Goal: Task Accomplishment & Management: Complete application form

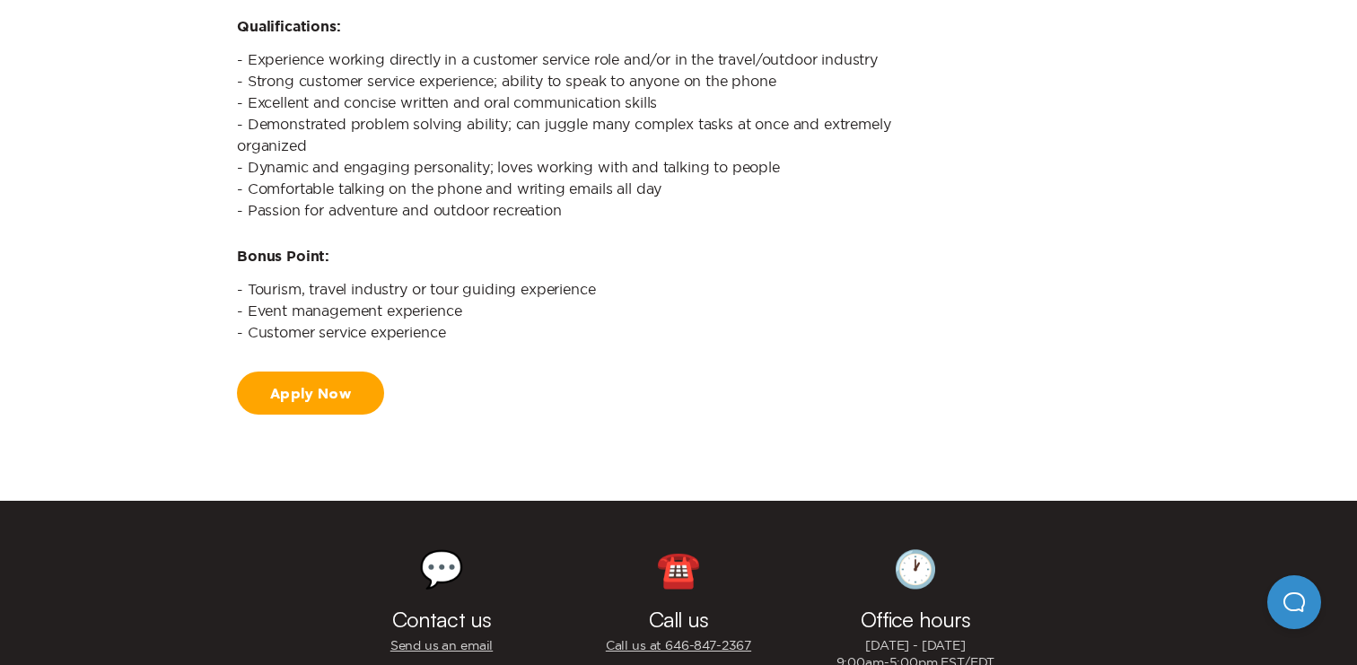
scroll to position [1985, 0]
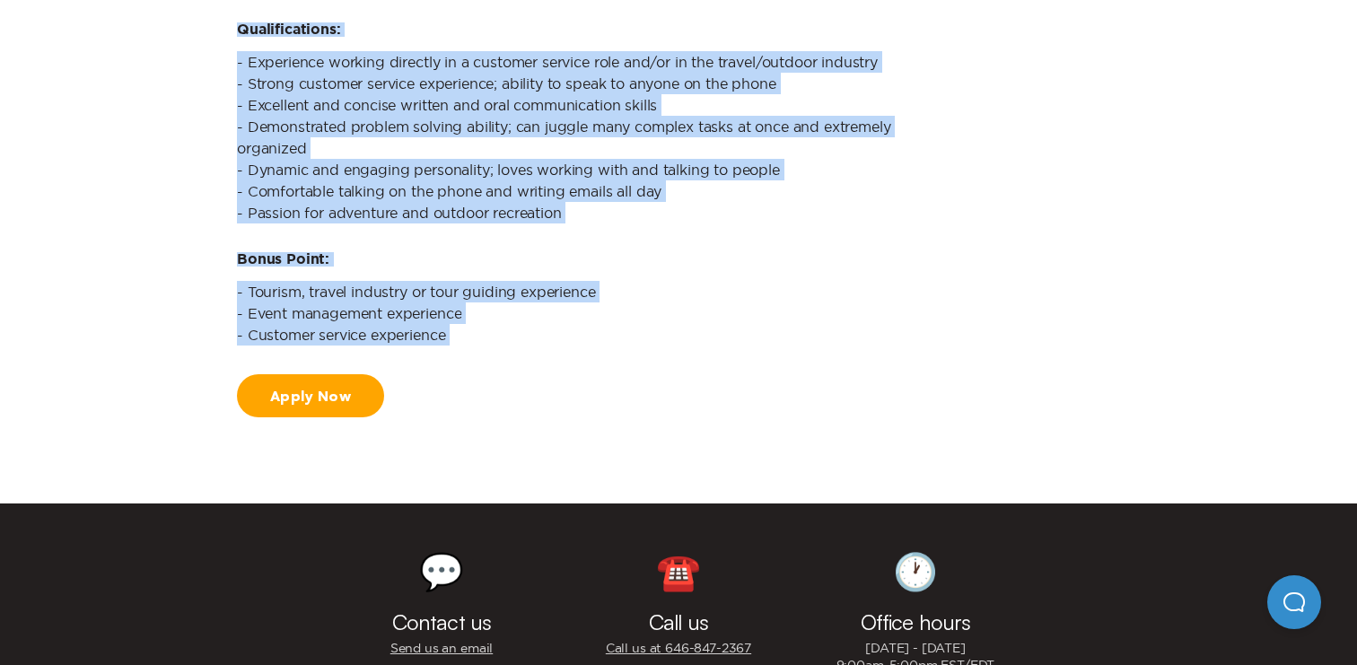
drag, startPoint x: 187, startPoint y: 322, endPoint x: 393, endPoint y: 426, distance: 231.3
copy div "Loremi, Dolo-Sita Consectetura & Elitsedd Eiusmod Te’in utlabor etd ma aliquaen…"
click at [300, 392] on link "Apply Now" at bounding box center [310, 395] width 147 height 43
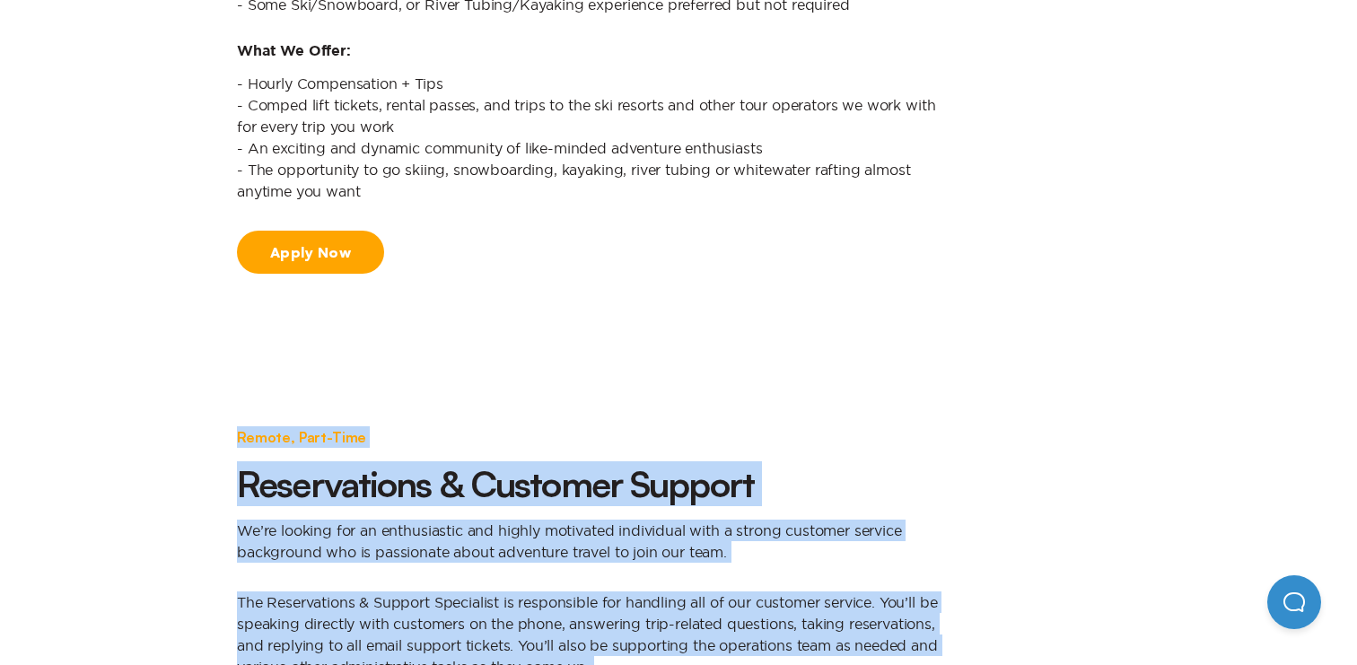
scroll to position [1005, 0]
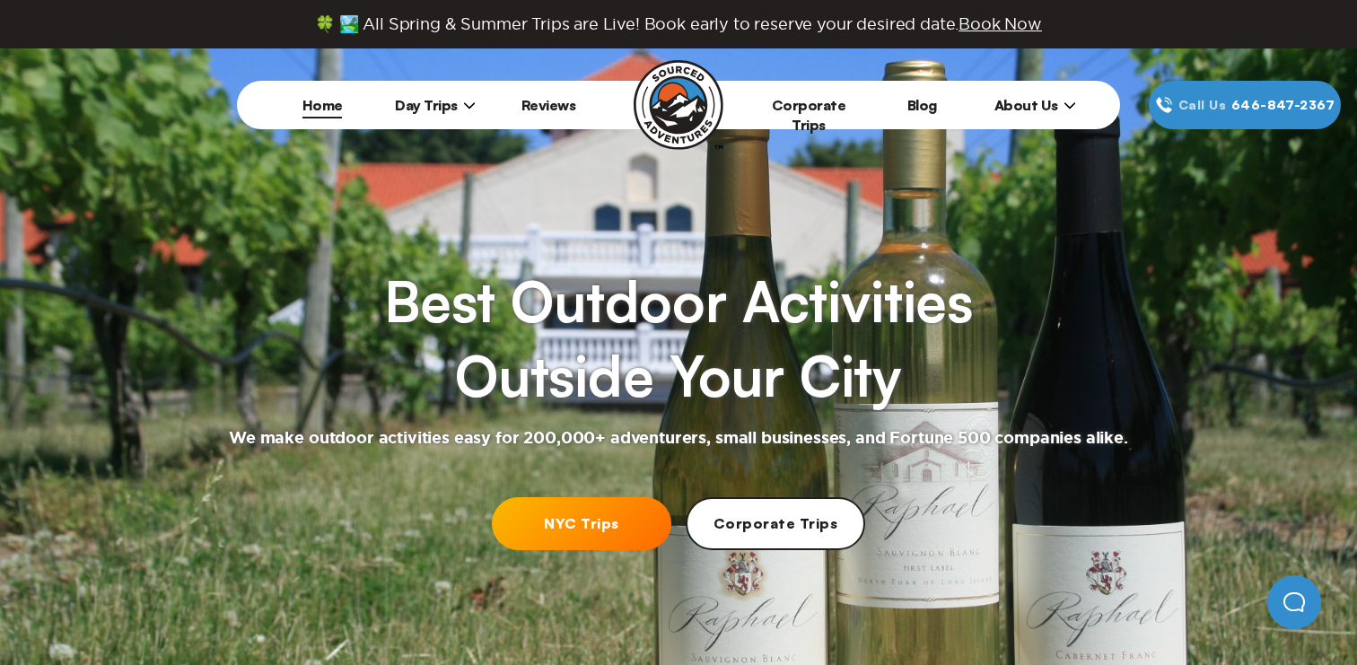
click at [1036, 100] on span "About Us" at bounding box center [1036, 105] width 82 height 18
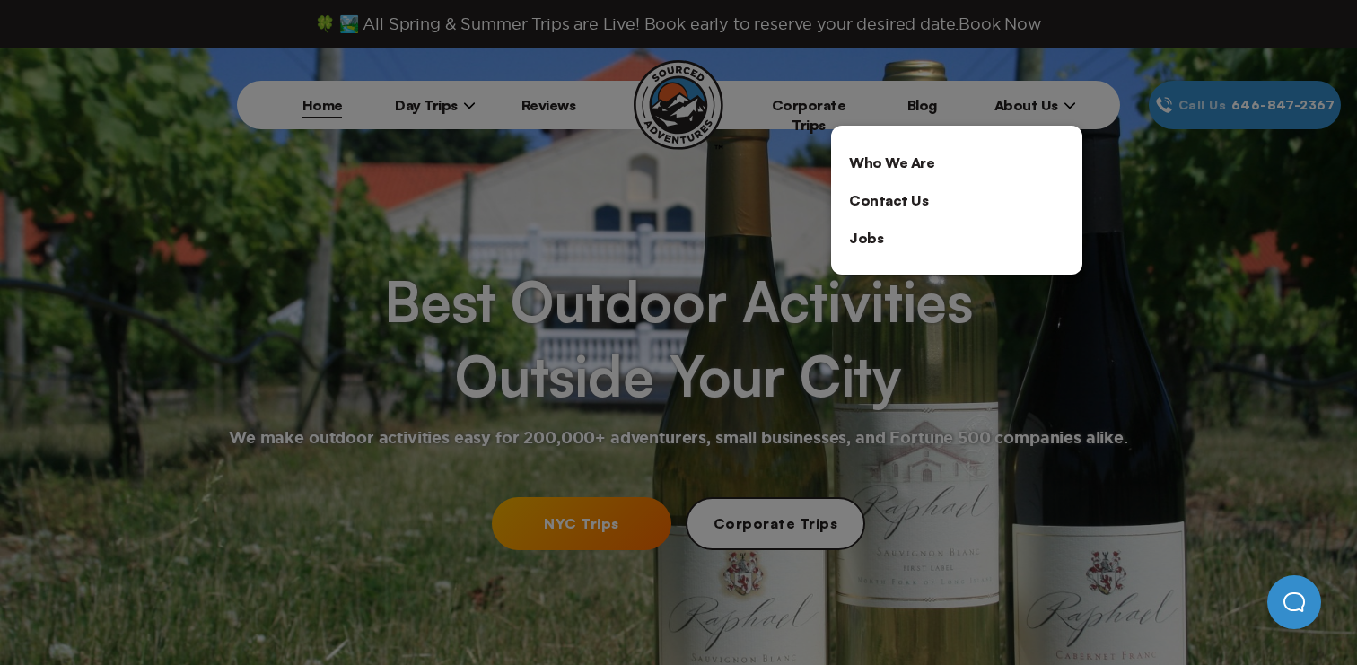
click at [882, 156] on link "Who We Are" at bounding box center [956, 163] width 251 height 38
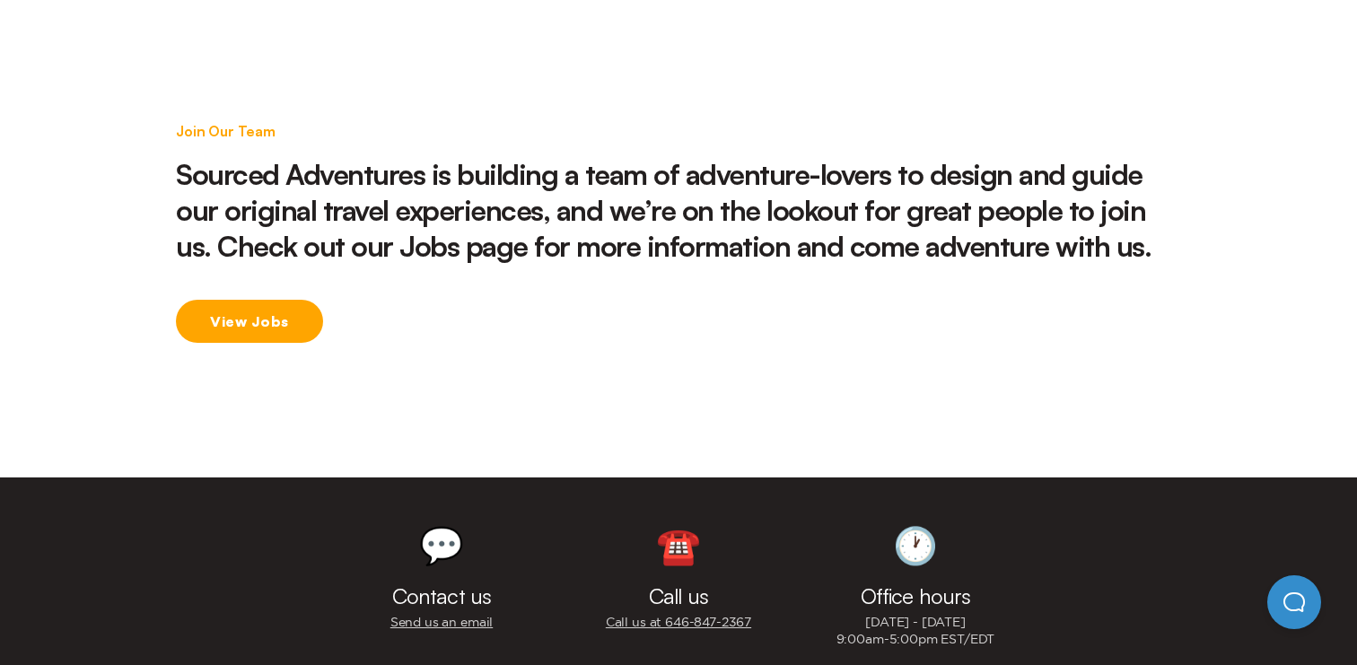
scroll to position [2956, 0]
